Goal: Information Seeking & Learning: Learn about a topic

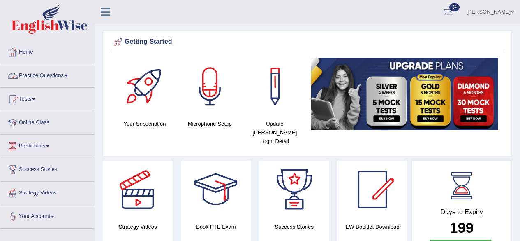
click at [41, 71] on link "Practice Questions" at bounding box center [47, 74] width 94 height 21
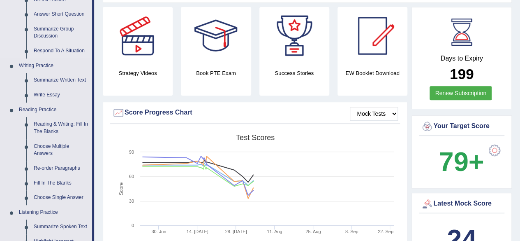
scroll to position [157, 0]
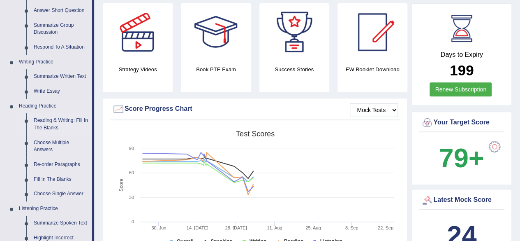
click at [53, 124] on link "Reading & Writing: Fill In The Blanks" at bounding box center [61, 124] width 62 height 22
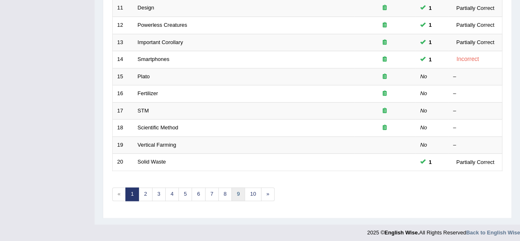
click at [237, 195] on link "9" at bounding box center [239, 194] width 14 height 14
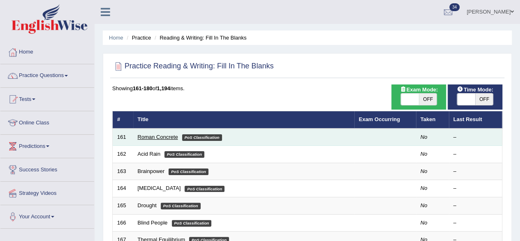
click at [160, 134] on link "Roman Concrete" at bounding box center [158, 137] width 40 height 6
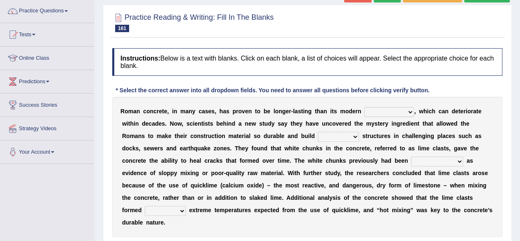
scroll to position [91, 0]
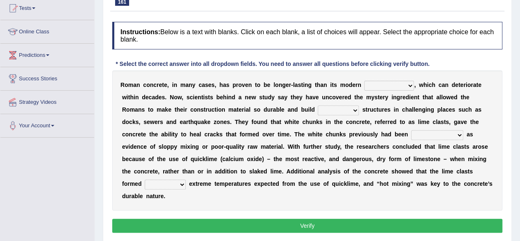
click at [392, 81] on select "flocculent equivalent ambivalent rambunctious" at bounding box center [389, 86] width 50 height 10
select select "rambunctious"
click at [364, 81] on select "flocculent equivalent ambivalent rambunctious" at bounding box center [389, 86] width 50 height 10
click at [345, 107] on select "amplified evasive elaborate equivocal" at bounding box center [338, 110] width 41 height 10
select select "amplified"
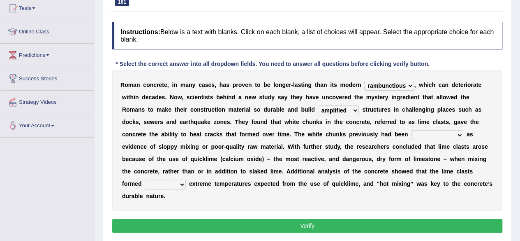
click at [318, 105] on select "amplified evasive elaborate equivocal" at bounding box center [338, 110] width 41 height 10
click at [441, 134] on select "overlooked overdeveloped oversaw overrefined" at bounding box center [437, 135] width 52 height 10
select select "overlooked"
click at [411, 130] on select "overlooked overdeveloped oversaw overrefined" at bounding box center [437, 135] width 52 height 10
click at [164, 185] on select "in within off at" at bounding box center [165, 184] width 41 height 10
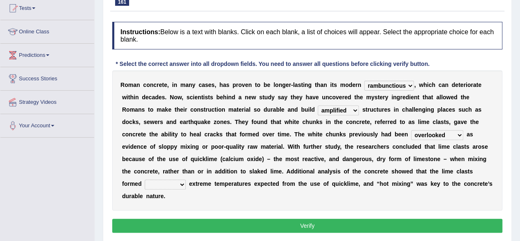
select select "in"
click at [145, 179] on select "in within off at" at bounding box center [165, 184] width 41 height 10
click at [208, 226] on button "Verify" at bounding box center [307, 225] width 390 height 14
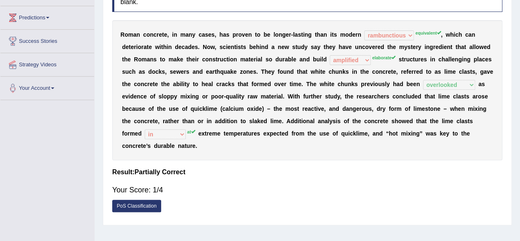
scroll to position [0, 0]
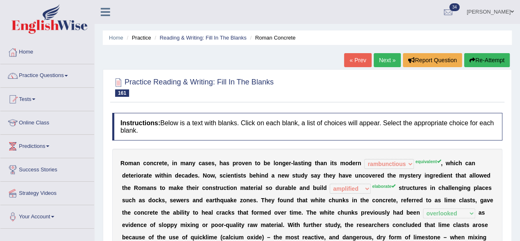
click at [379, 56] on link "Next »" at bounding box center [387, 60] width 27 height 14
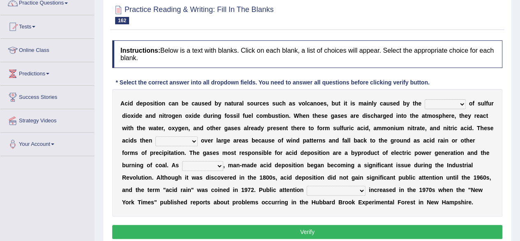
click at [439, 104] on select "release lease tease cease" at bounding box center [445, 104] width 41 height 10
select select "release"
click at [425, 99] on select "release lease tease cease" at bounding box center [445, 104] width 41 height 10
click at [181, 142] on select "dispose disapprove disperse disposition" at bounding box center [176, 141] width 42 height 10
select select "disperse"
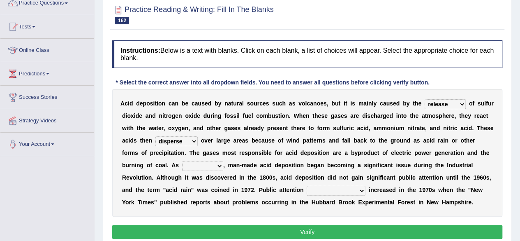
click at [155, 136] on select "dispose disapprove disperse disposition" at bounding box center [176, 141] width 42 height 10
click at [189, 167] on select "saying part evidence such" at bounding box center [202, 166] width 41 height 10
select select "part"
click at [182, 161] on select "saying part evidence such" at bounding box center [202, 166] width 41 height 10
click at [311, 190] on select "inadvertently geometrically comprehensively further" at bounding box center [336, 190] width 59 height 10
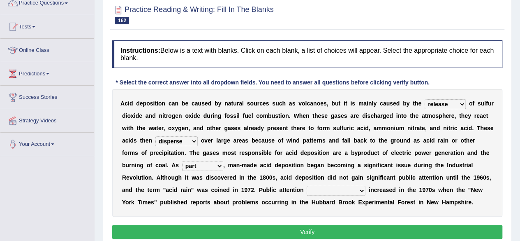
select select "inadvertently"
click at [307, 185] on select "inadvertently geometrically comprehensively further" at bounding box center [336, 190] width 59 height 10
click at [280, 225] on button "Verify" at bounding box center [307, 232] width 390 height 14
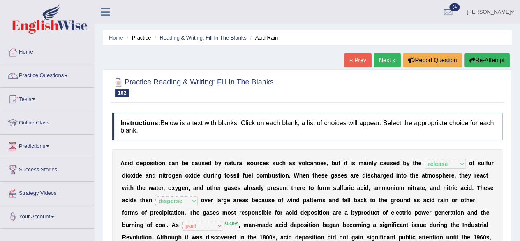
click at [387, 61] on link "Next »" at bounding box center [387, 60] width 27 height 14
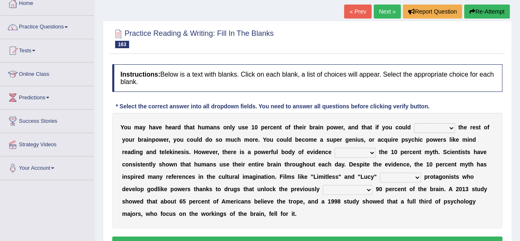
scroll to position [65, 0]
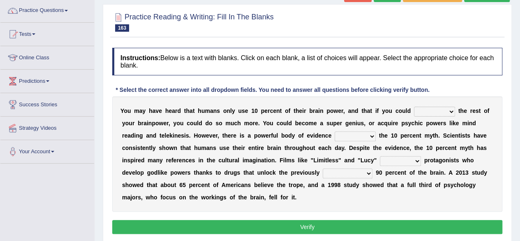
click at [433, 111] on select "unnerve unleash underlie uncover" at bounding box center [434, 112] width 41 height 10
select select "unleash"
click at [414, 107] on select "unnerve unleash underlie uncover" at bounding box center [434, 112] width 41 height 10
click at [445, 112] on select "unnerve unleash underlie uncover" at bounding box center [434, 112] width 41 height 10
click at [465, 118] on div "Y o u m a y h a v e h e a r d t h a t h u m a n s o n l y u s e 1 0 p e r c e n…" at bounding box center [307, 153] width 390 height 115
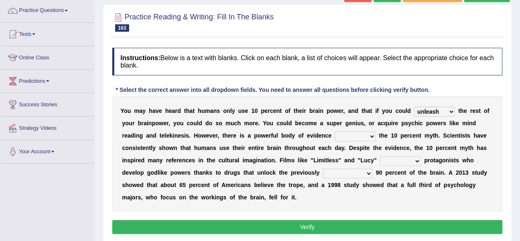
click at [350, 134] on select "debunking diluting colliding swerving" at bounding box center [355, 136] width 41 height 10
click at [392, 159] on select "convict depict constrict restrict" at bounding box center [400, 161] width 41 height 10
click at [327, 159] on b "l" at bounding box center [328, 160] width 2 height 7
